Goal: Transaction & Acquisition: Purchase product/service

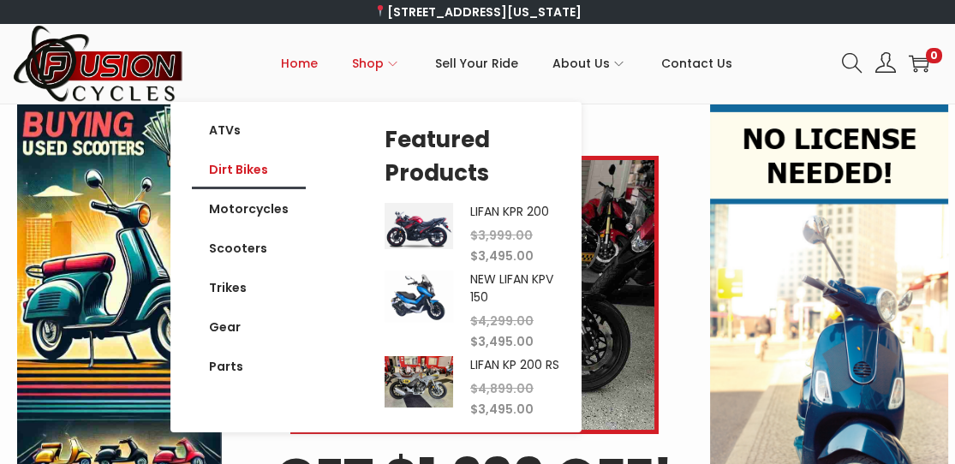
click at [240, 163] on link "Dirt Bikes" at bounding box center [249, 169] width 114 height 39
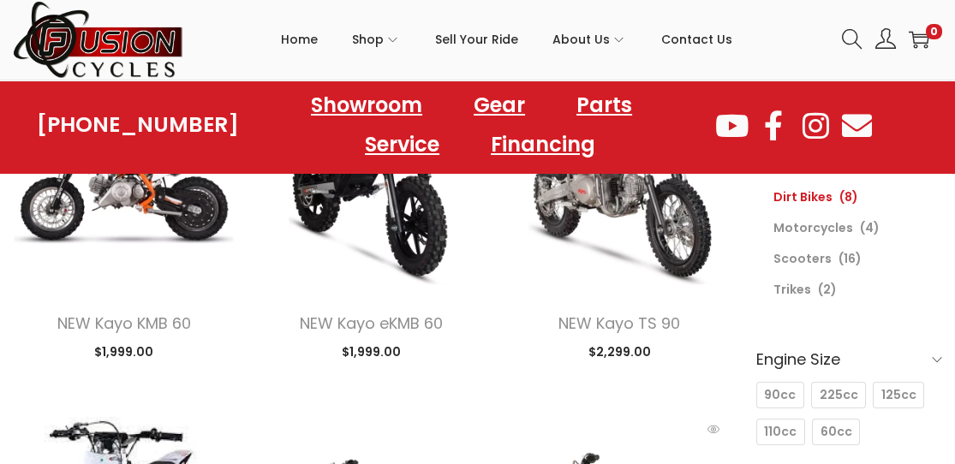
scroll to position [257, 0]
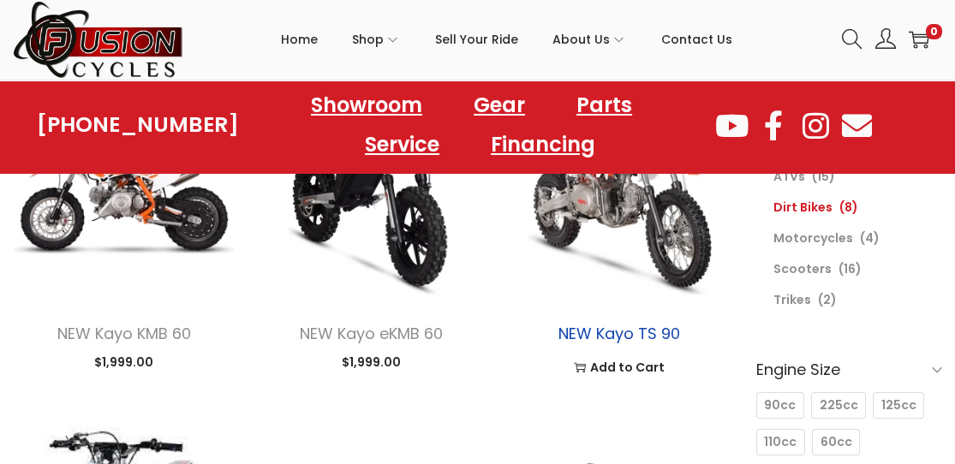
click at [617, 336] on link "NEW Kayo TS 90" at bounding box center [619, 333] width 122 height 21
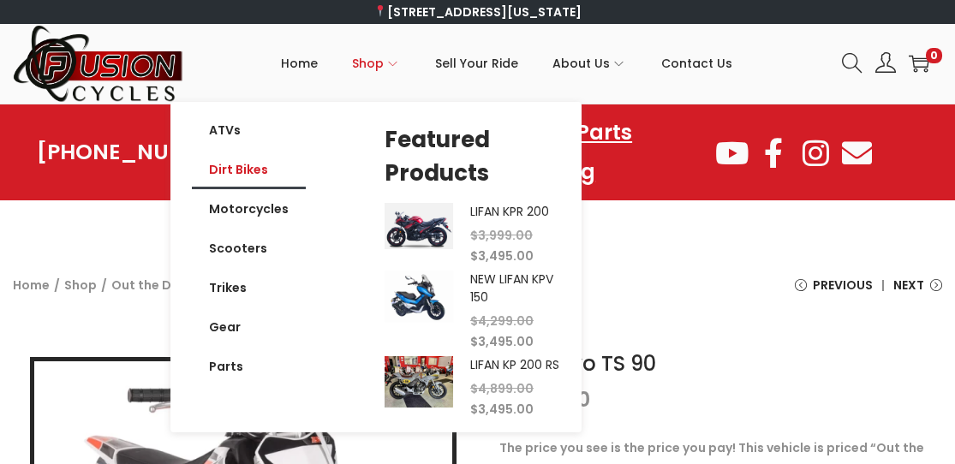
click at [247, 164] on link "Dirt Bikes" at bounding box center [249, 169] width 114 height 39
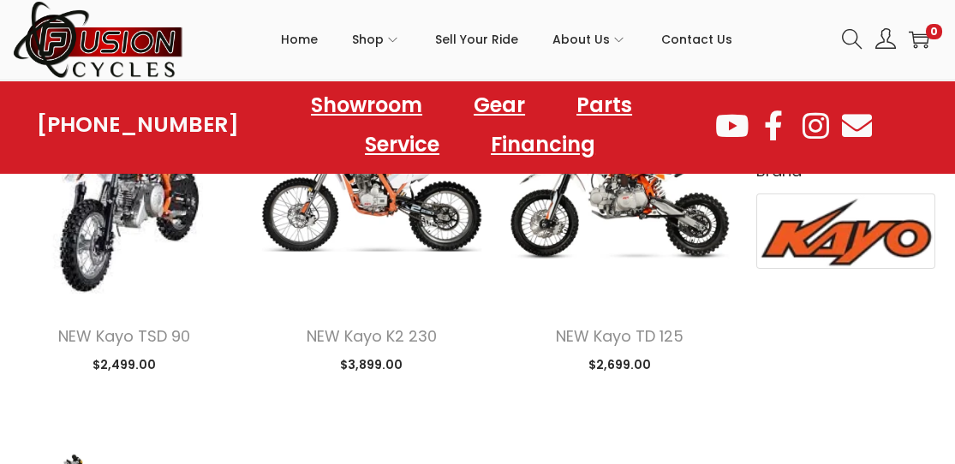
scroll to position [599, 0]
